Goal: Navigation & Orientation: Find specific page/section

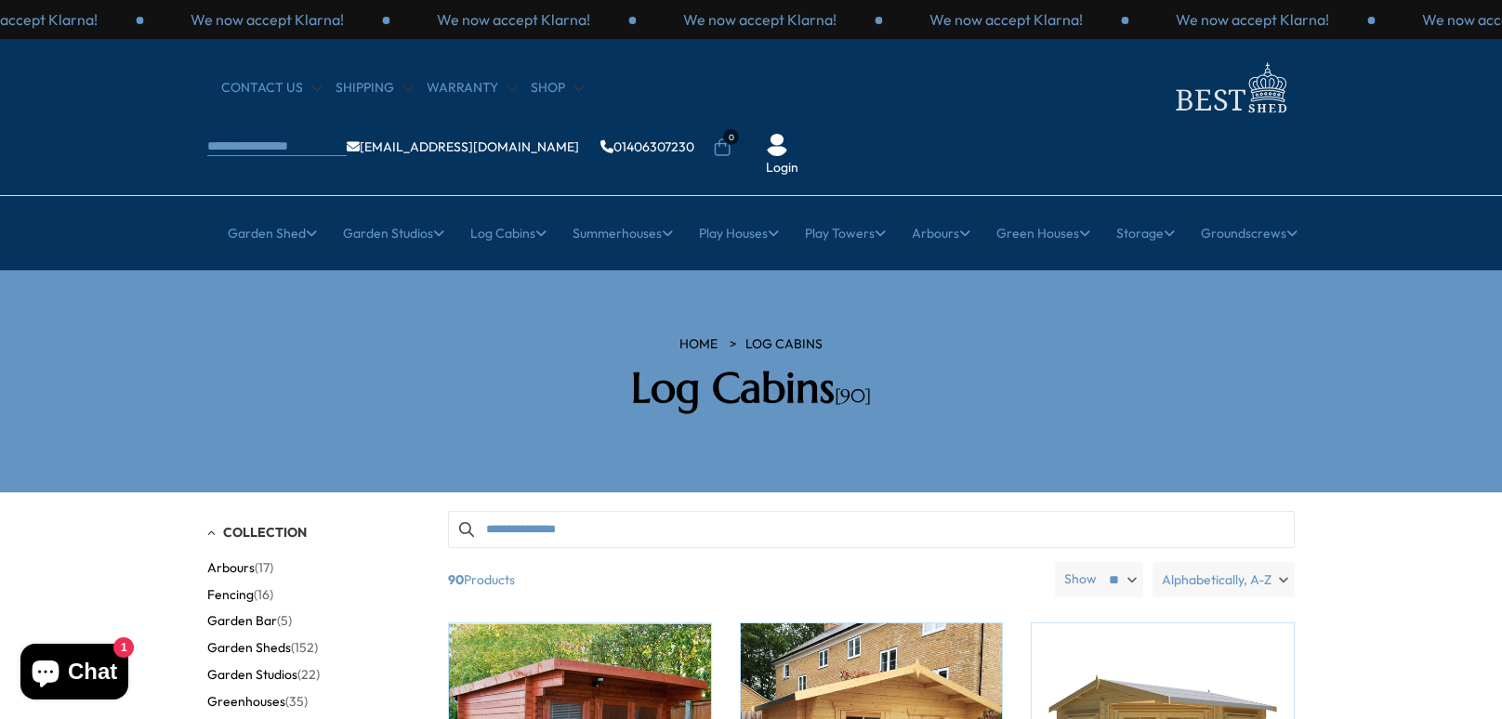
drag, startPoint x: 1501, startPoint y: 197, endPoint x: 1495, endPoint y: 163, distance: 35.0
click at [1501, 196] on div "× Garden Shed Garden Sheds All Sheds Wooden Sheds 6ft 8ft" at bounding box center [751, 233] width 1502 height 74
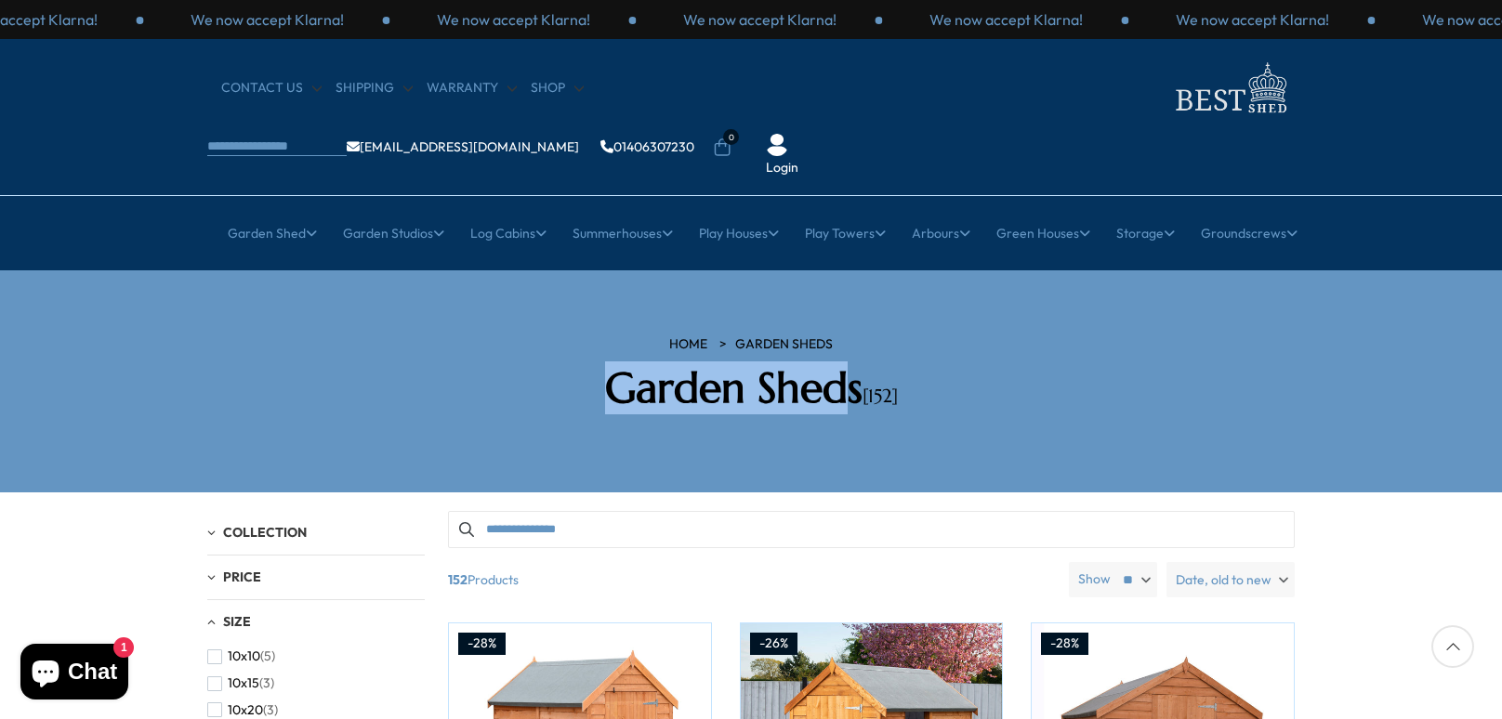
copy h2 "Garden Shed"
copy h2 "Garden Sheds"
drag, startPoint x: 574, startPoint y: 317, endPoint x: 853, endPoint y: 305, distance: 279.1
click at [853, 363] on h2 "Garden Sheds [152]" at bounding box center [751, 388] width 530 height 50
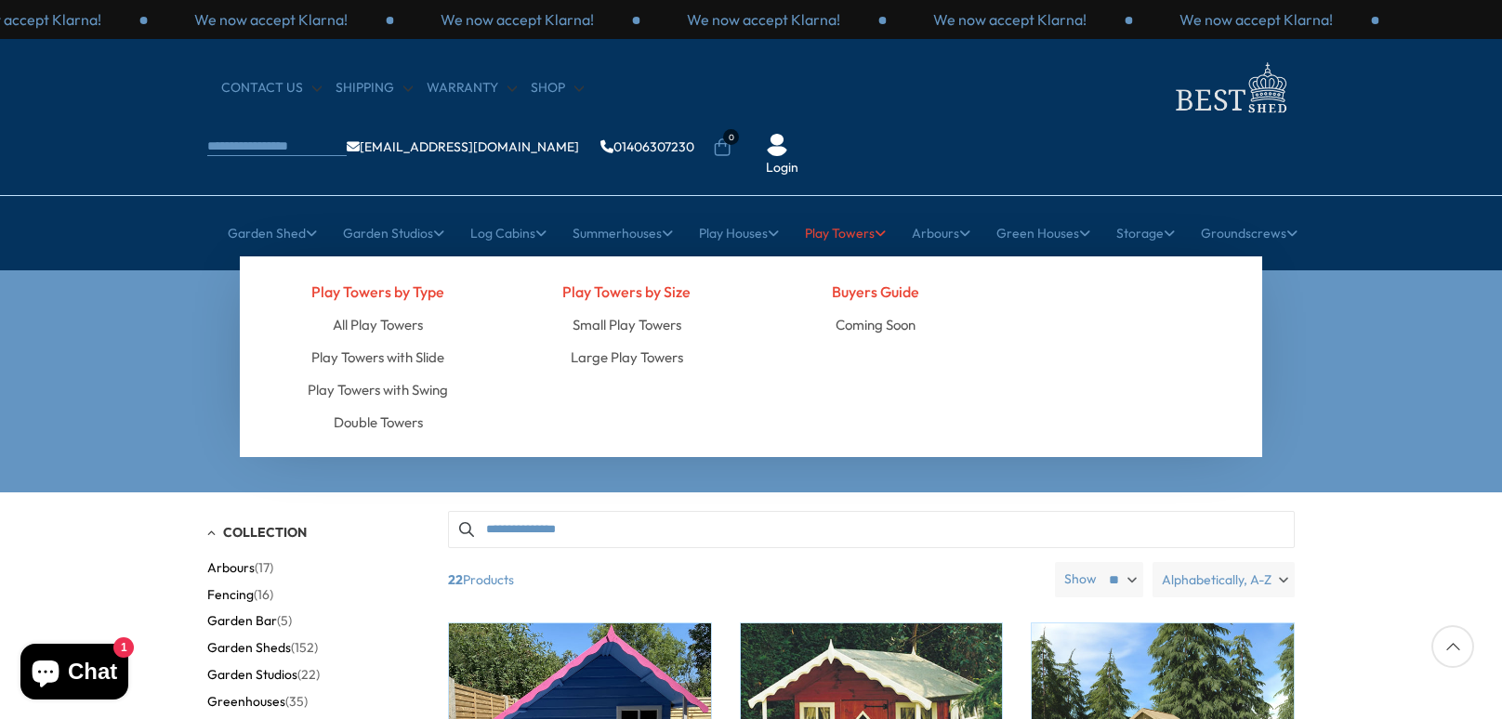
click at [727, 340] on div "Play Towers by Size Small Play Towers Large Play Towers" at bounding box center [627, 357] width 249 height 164
click at [719, 322] on div "Play Towers by Size Small Play Towers Large Play Towers" at bounding box center [627, 357] width 249 height 164
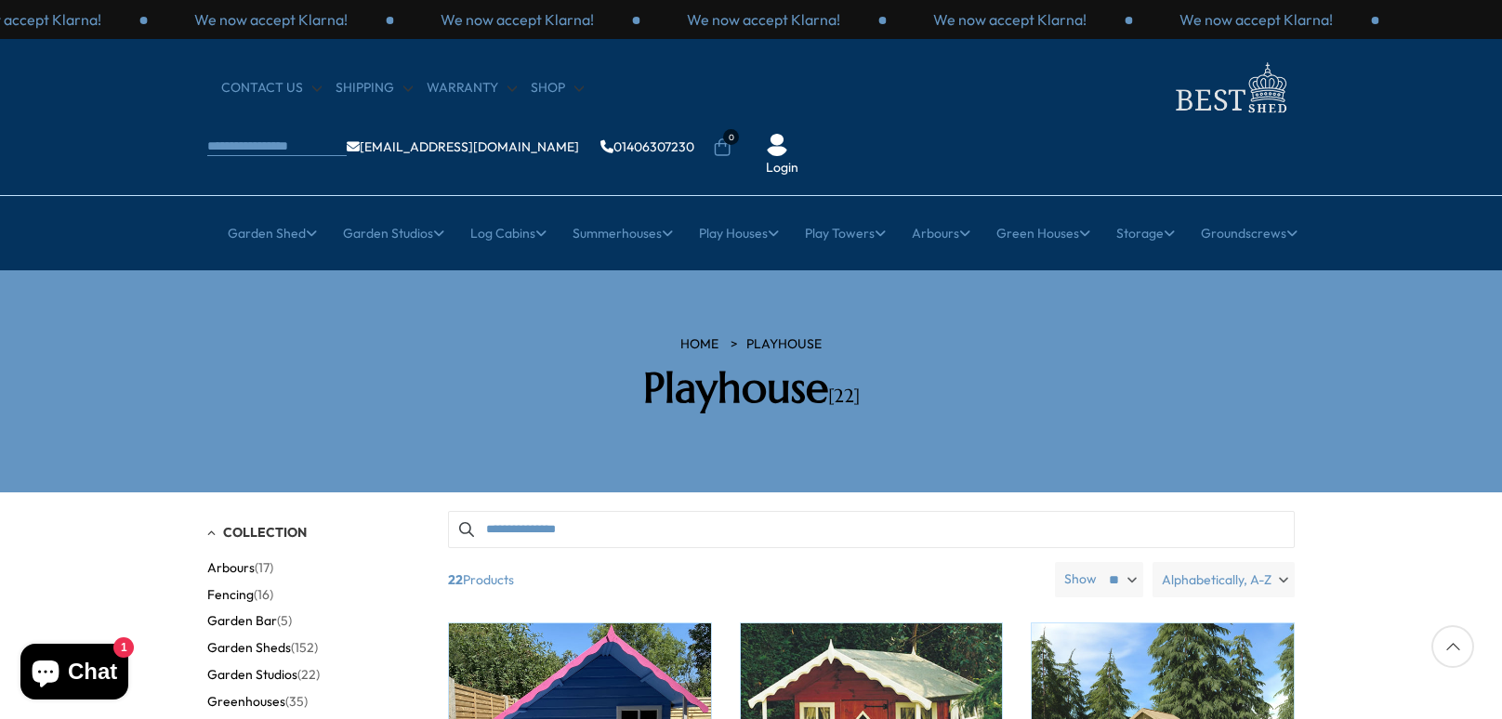
click at [692, 363] on h2 "Playhouse [22]" at bounding box center [751, 388] width 530 height 50
copy h2 "Playhouse"
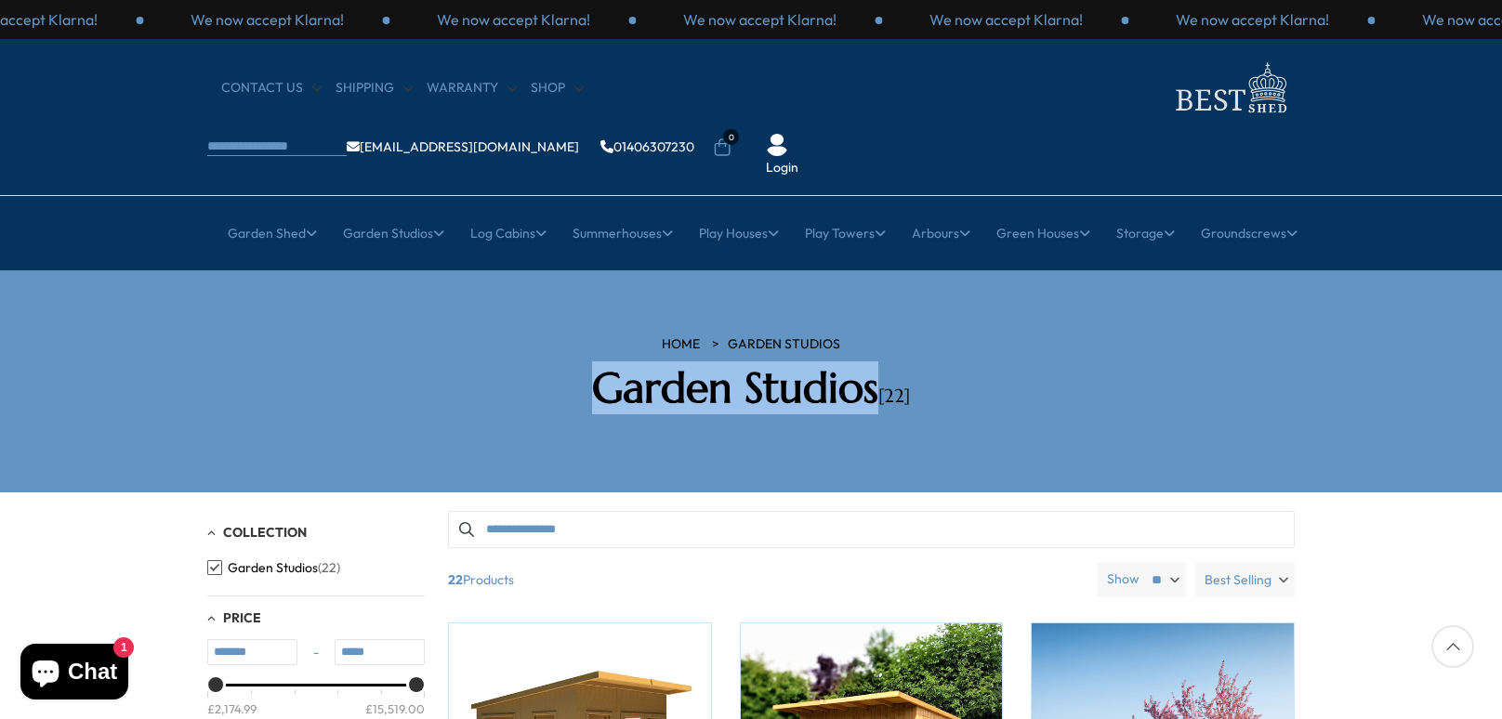
copy h2 "Garden Studios"
drag, startPoint x: 575, startPoint y: 323, endPoint x: 802, endPoint y: 73, distance: 336.9
click at [867, 363] on h2 "Garden Studios [22]" at bounding box center [751, 388] width 530 height 50
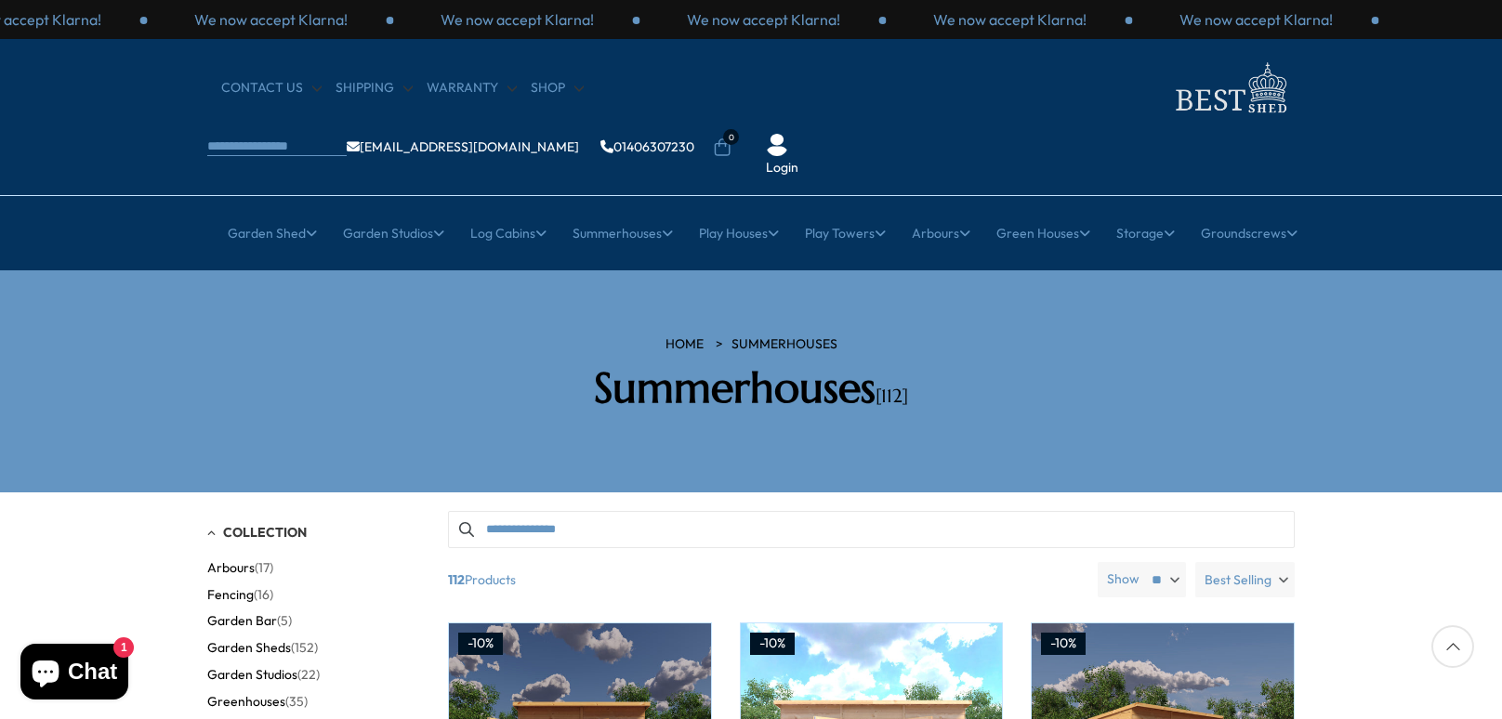
click at [735, 363] on h2 "Summerhouses [112]" at bounding box center [751, 388] width 530 height 50
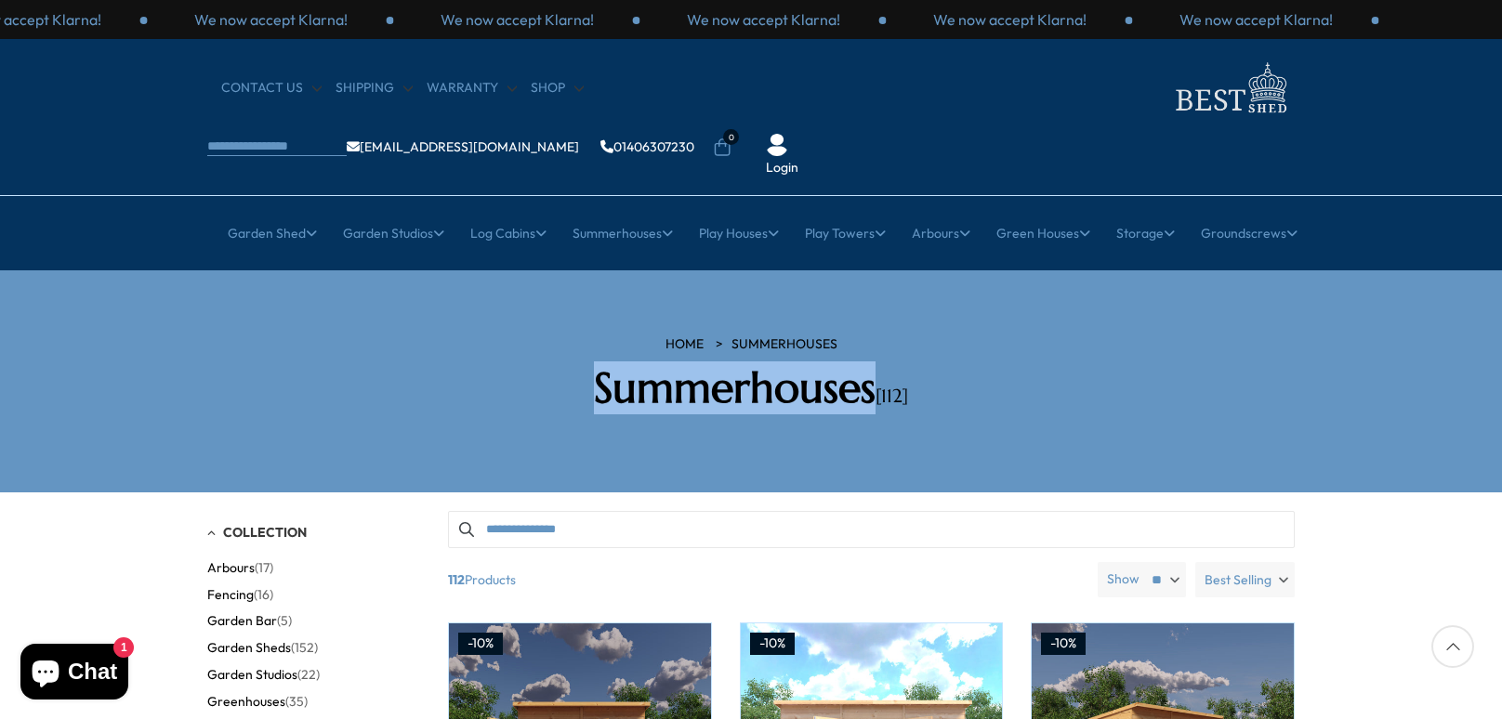
click at [735, 363] on h2 "Summerhouses [112]" at bounding box center [751, 388] width 530 height 50
copy h2 "Summerhouses"
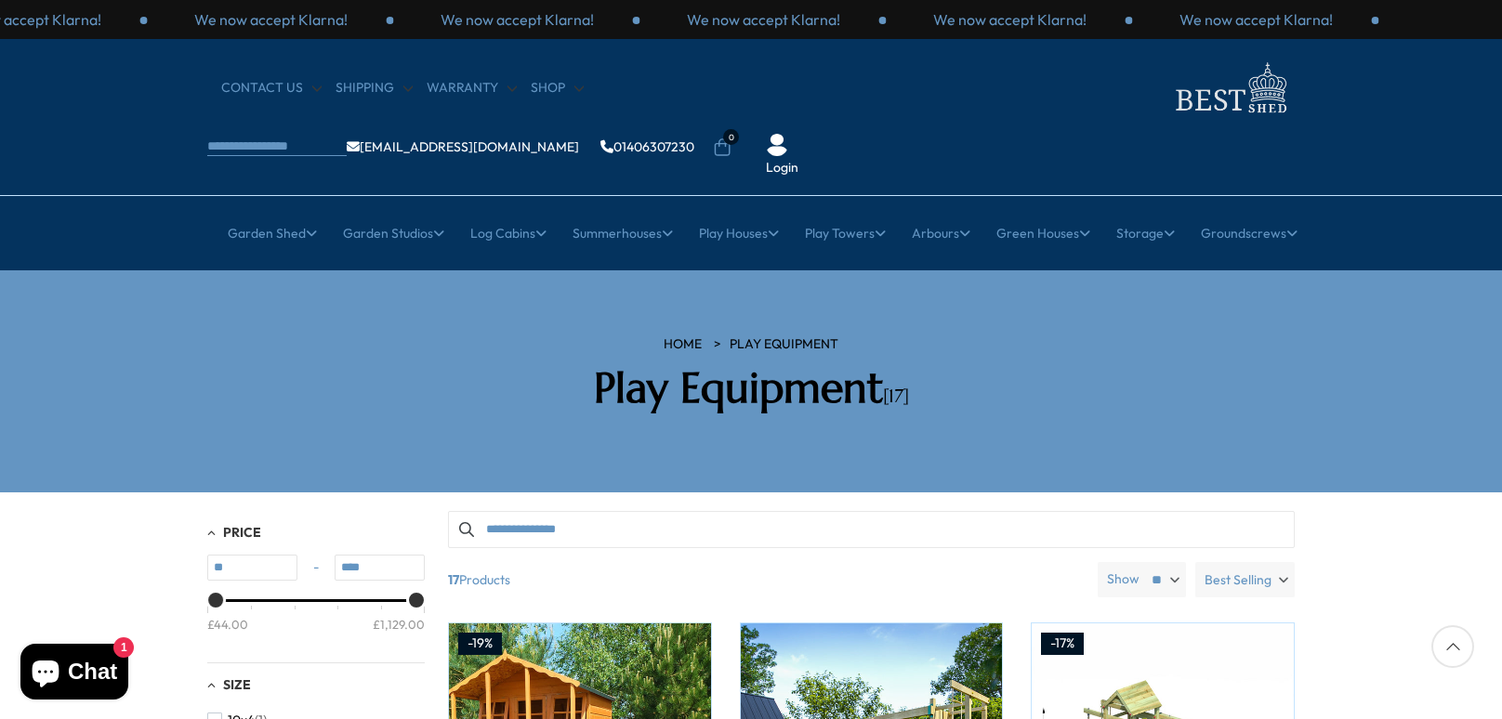
copy h2 "Play Equipment"
drag, startPoint x: 566, startPoint y: 324, endPoint x: 883, endPoint y: 331, distance: 317.0
click at [883, 363] on h2 "Play Equipment [17]" at bounding box center [751, 388] width 530 height 50
